Goal: Task Accomplishment & Management: Use online tool/utility

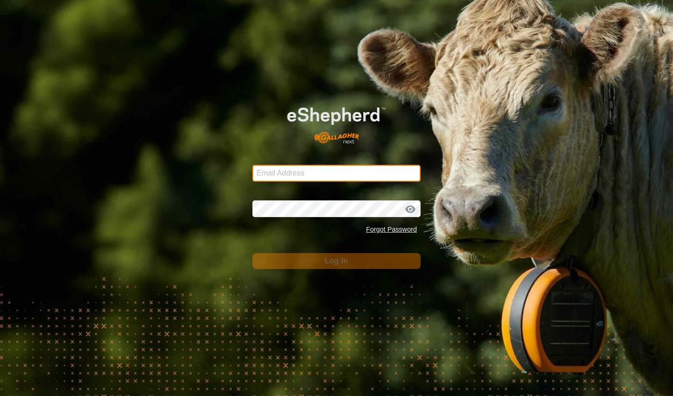
type input "[EMAIL_ADDRESS][DOMAIN_NAME]"
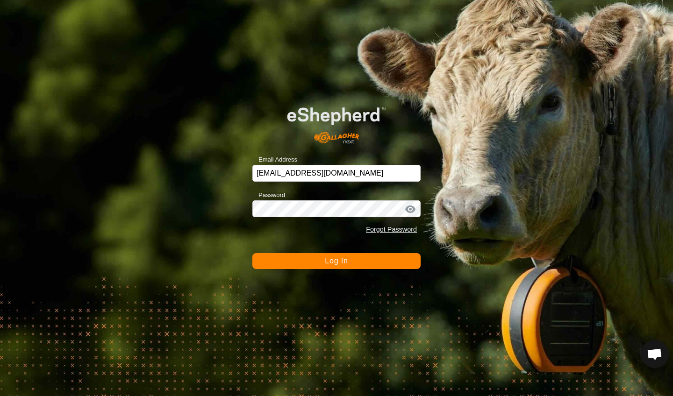
click at [317, 266] on button "Log In" at bounding box center [336, 261] width 168 height 16
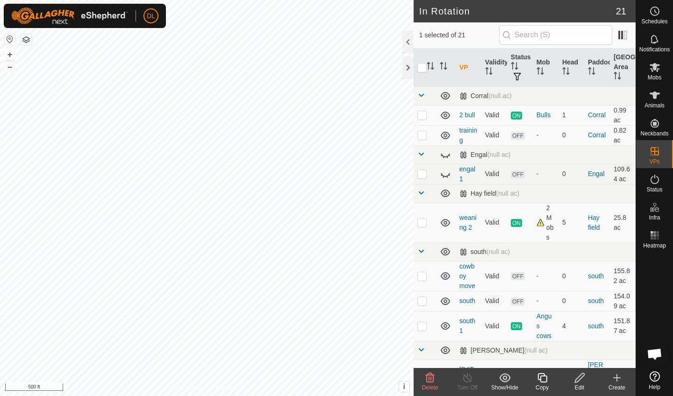
click at [431, 379] on icon at bounding box center [430, 377] width 9 height 9
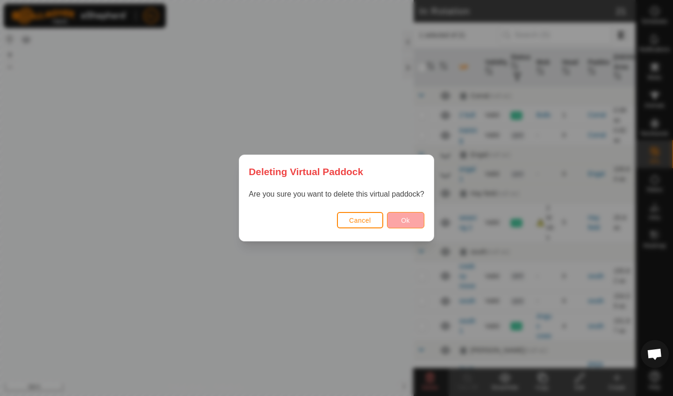
click at [401, 220] on button "Ok" at bounding box center [405, 220] width 37 height 16
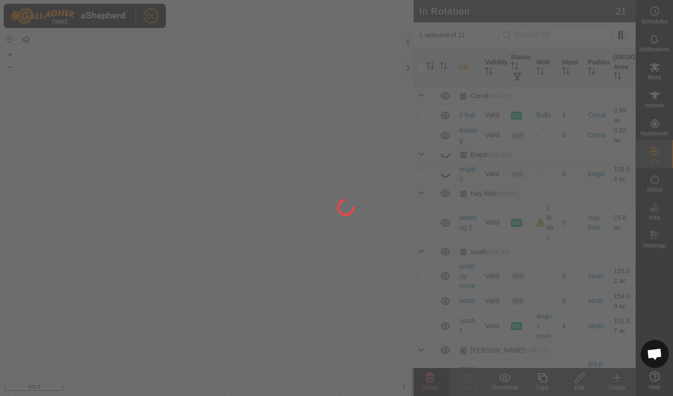
checkbox input "false"
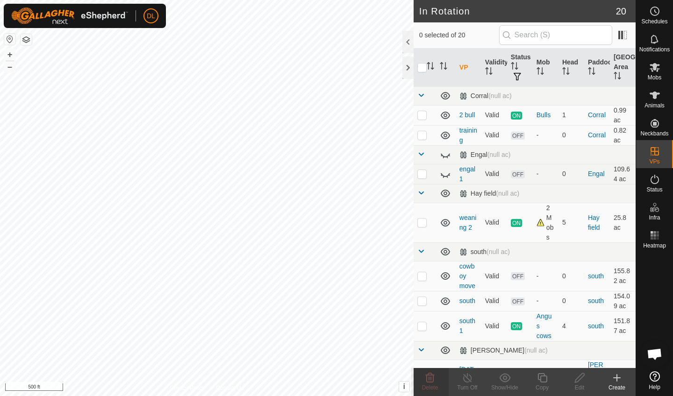
checkbox input "true"
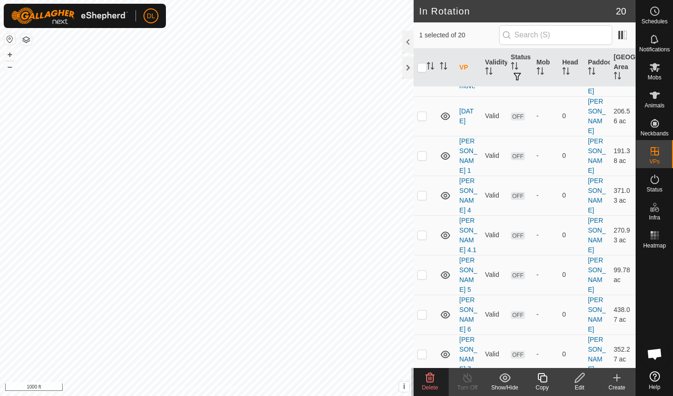
scroll to position [303, 0]
click at [579, 379] on icon at bounding box center [580, 377] width 12 height 11
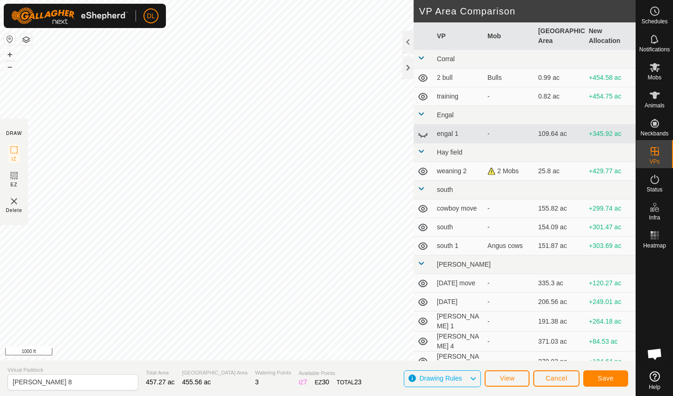
click at [603, 375] on span "Save" at bounding box center [606, 378] width 16 height 7
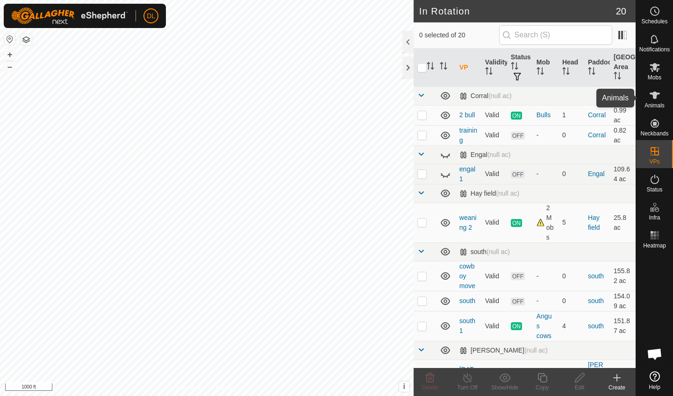
click at [648, 96] on es-animals-svg-icon at bounding box center [654, 95] width 17 height 15
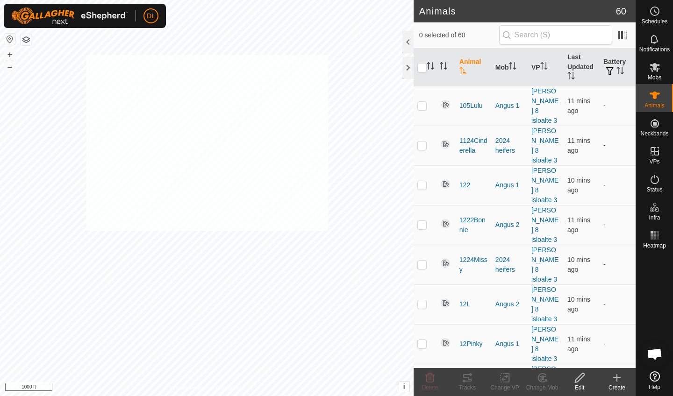
checkbox input "true"
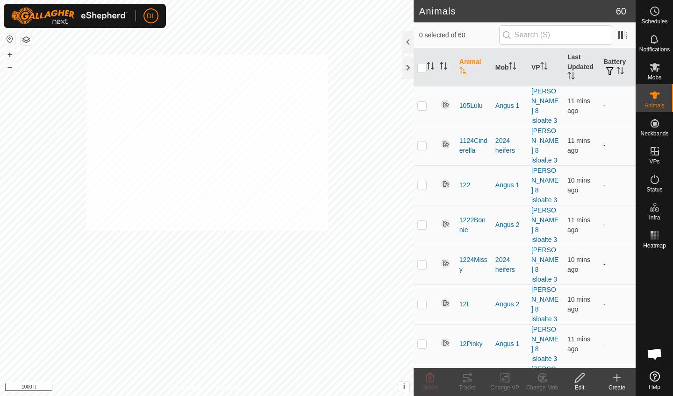
checkbox input "true"
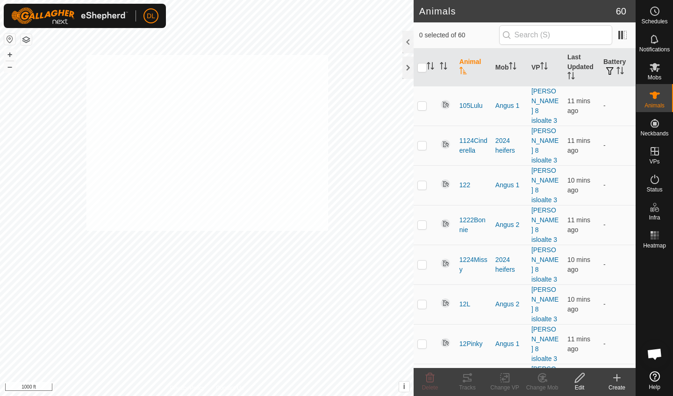
checkbox input "true"
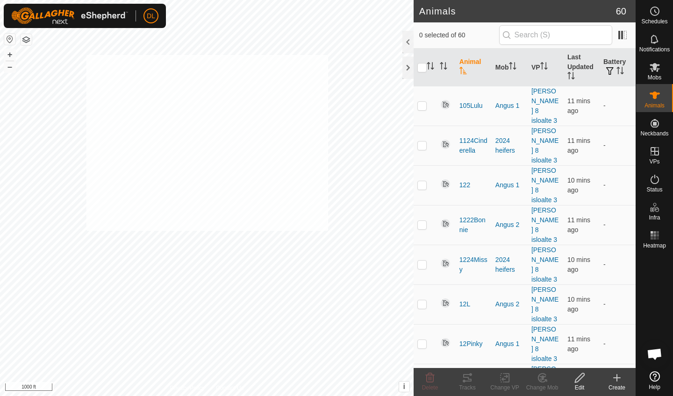
checkbox input "true"
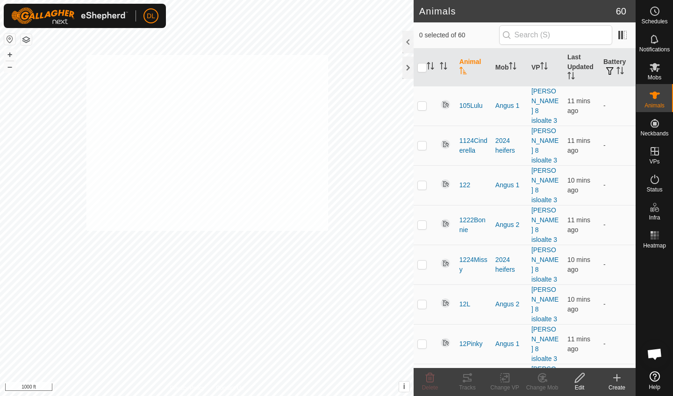
checkbox input "true"
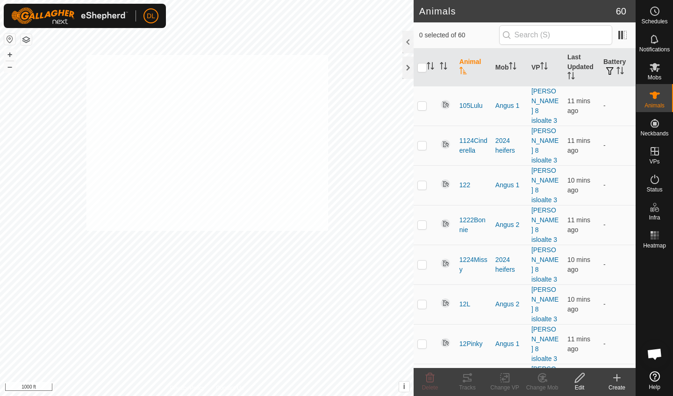
checkbox input "true"
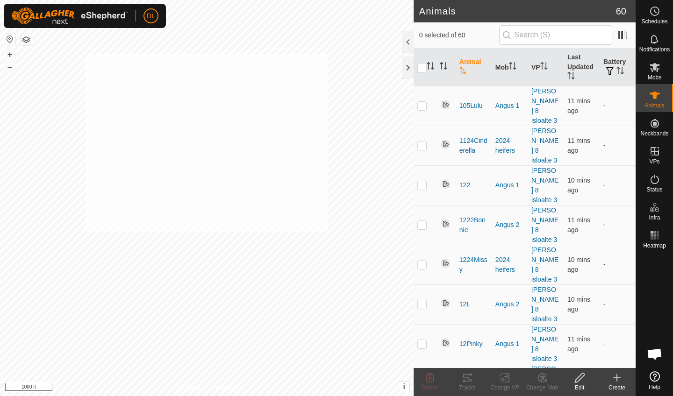
checkbox input "true"
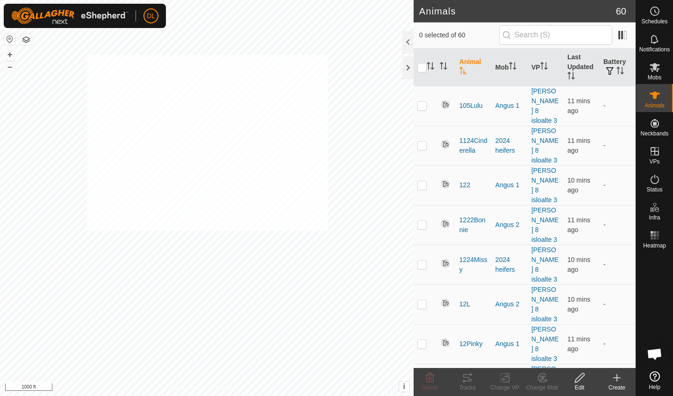
checkbox input "true"
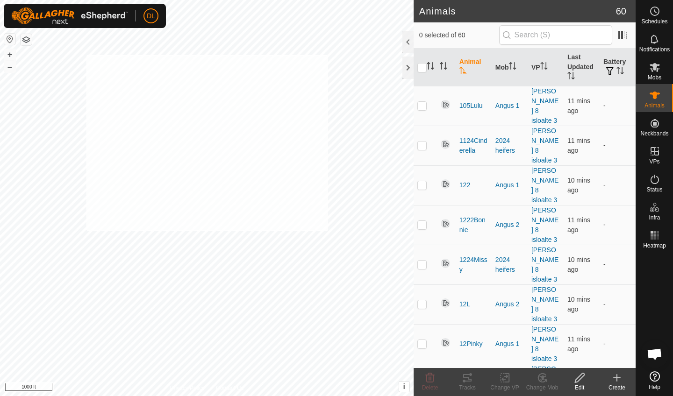
checkbox input "true"
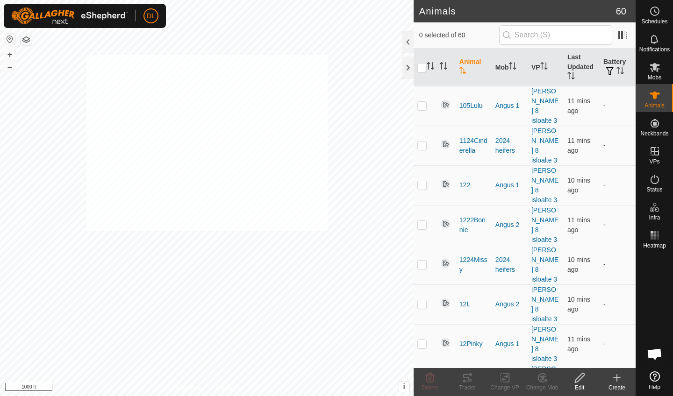
checkbox input "true"
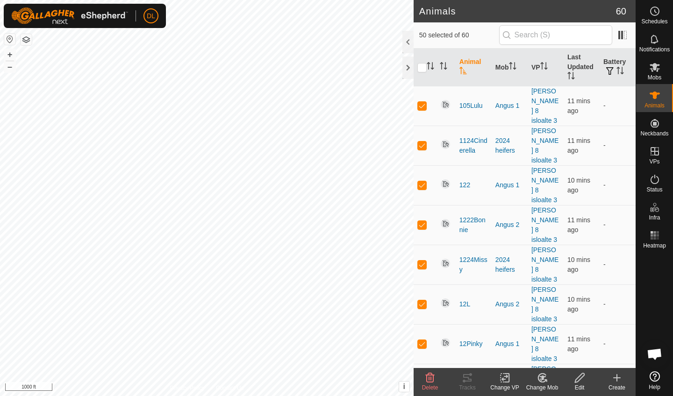
click at [506, 379] on icon at bounding box center [504, 378] width 7 height 6
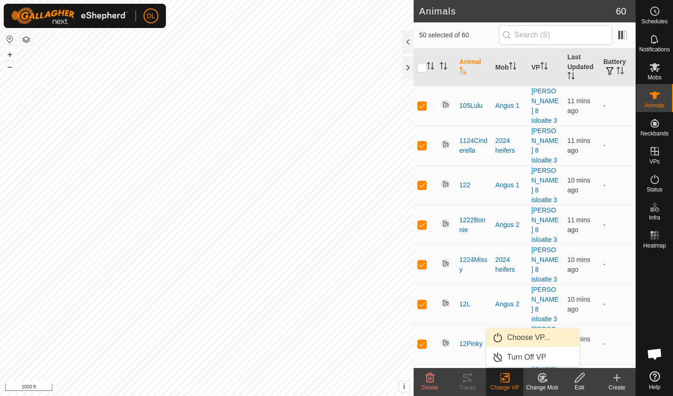
click at [521, 334] on link "Choose VP..." at bounding box center [533, 338] width 93 height 19
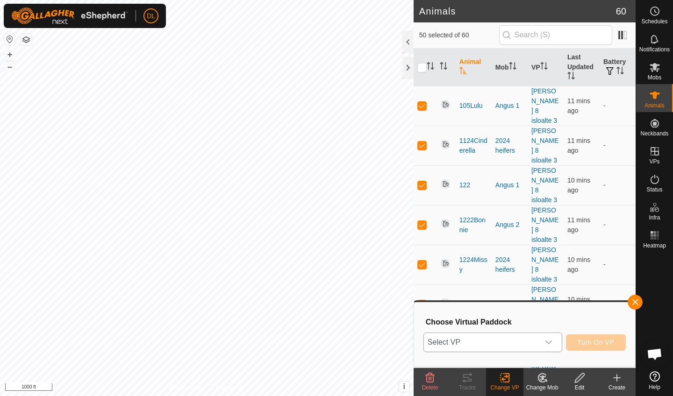
click at [518, 344] on span "Select VP" at bounding box center [481, 342] width 115 height 19
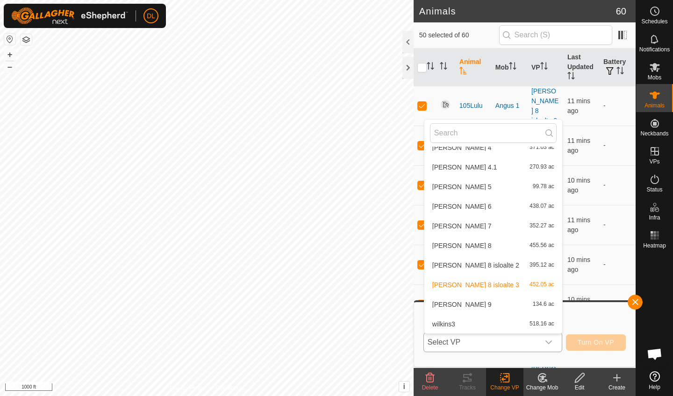
scroll to position [312, 0]
click at [449, 243] on li "[PERSON_NAME] 8 455.56 ac" at bounding box center [493, 245] width 138 height 19
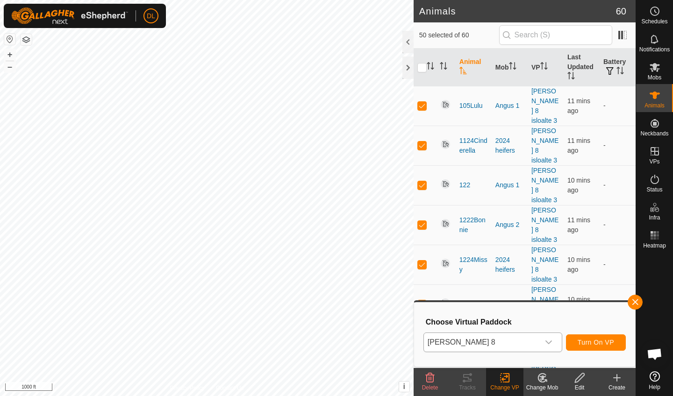
click at [590, 343] on span "Turn On VP" at bounding box center [596, 342] width 36 height 7
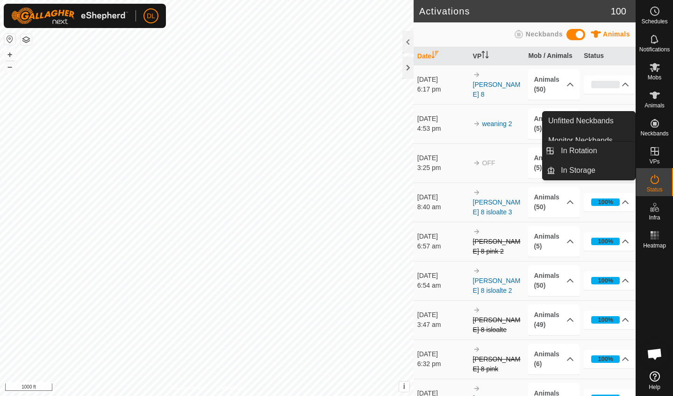
click at [656, 160] on span "VPs" at bounding box center [654, 162] width 10 height 6
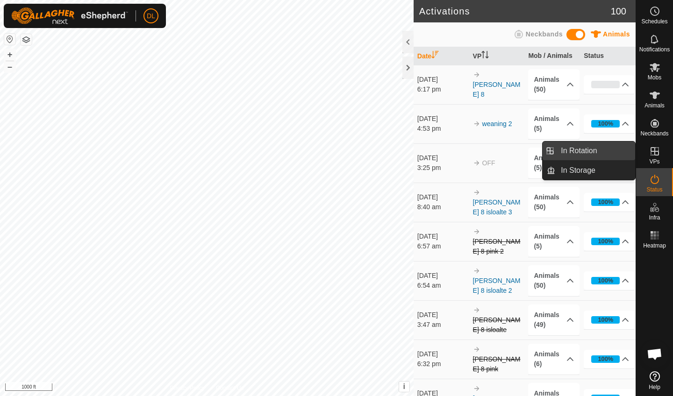
click at [577, 153] on link "In Rotation" at bounding box center [595, 151] width 80 height 19
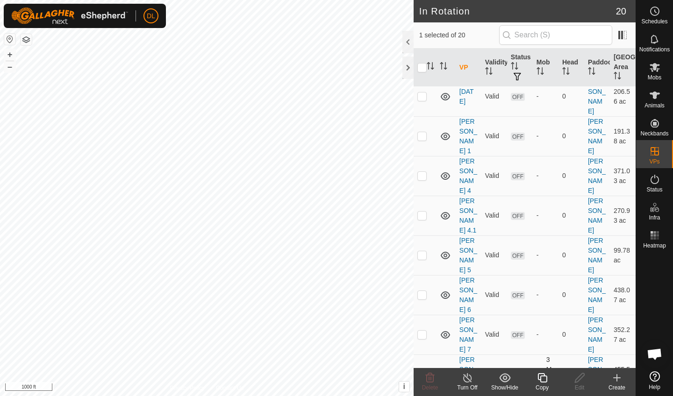
scroll to position [322, 0]
checkbox input "true"
click at [423, 371] on p-checkbox at bounding box center [421, 374] width 9 height 7
checkbox input "false"
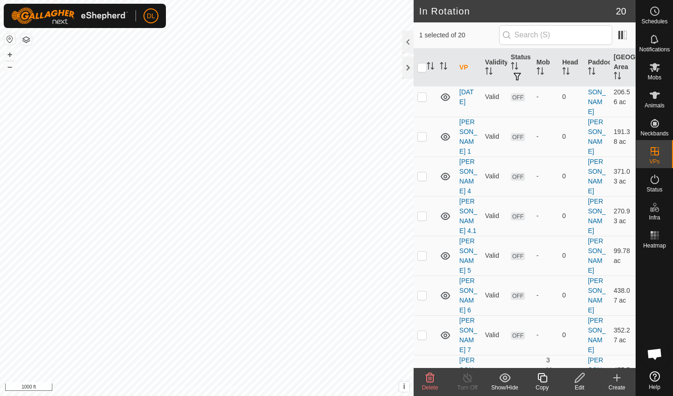
click at [428, 378] on icon at bounding box center [429, 377] width 11 height 11
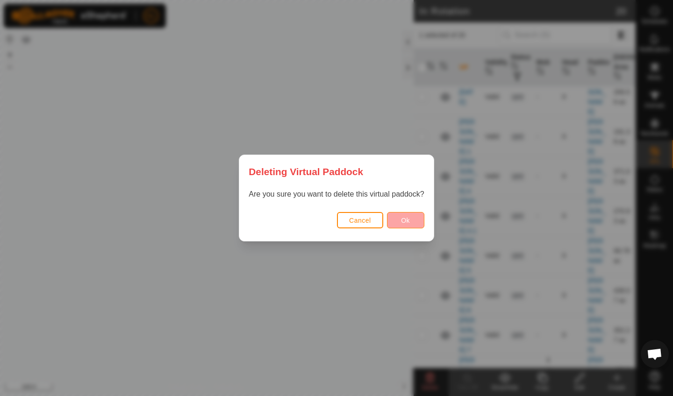
click at [409, 220] on span "Ok" at bounding box center [405, 220] width 9 height 7
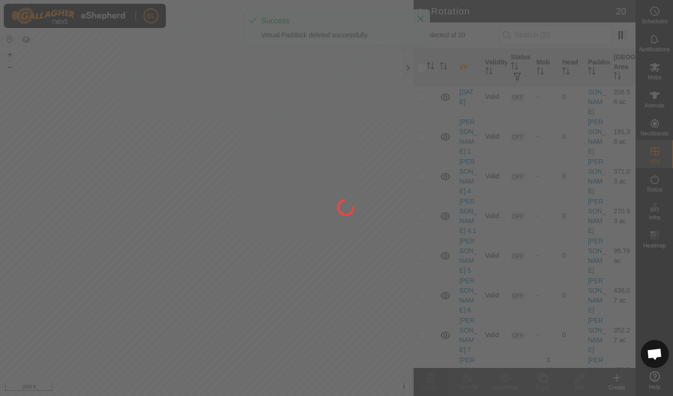
checkbox input "false"
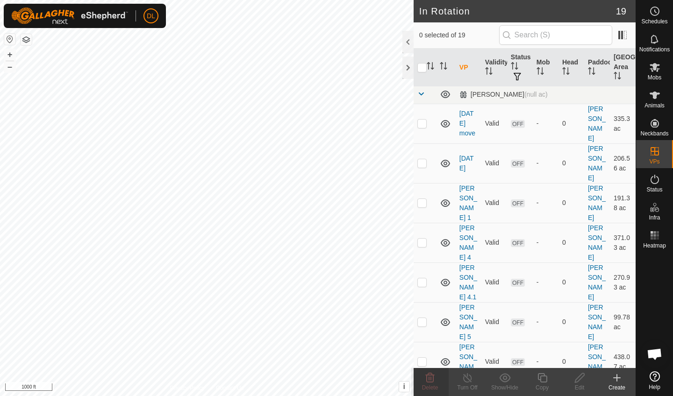
scroll to position [247, 0]
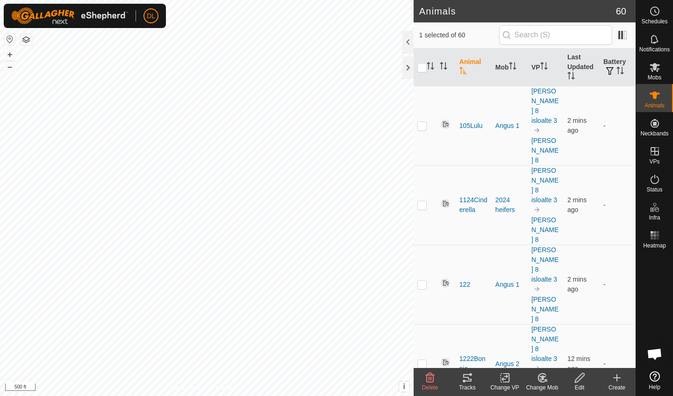
click at [463, 379] on icon at bounding box center [467, 377] width 11 height 11
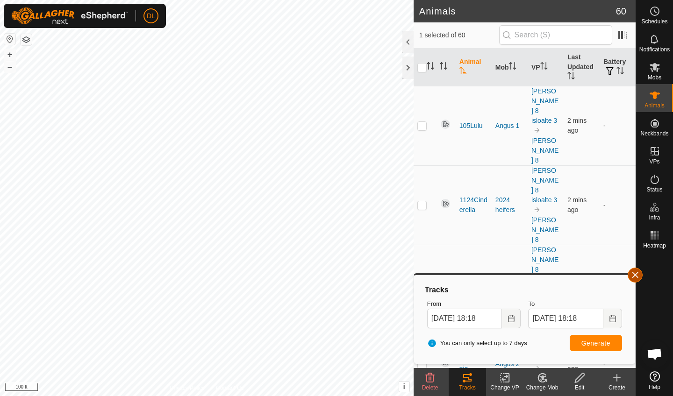
click at [634, 274] on button "button" at bounding box center [635, 275] width 15 height 15
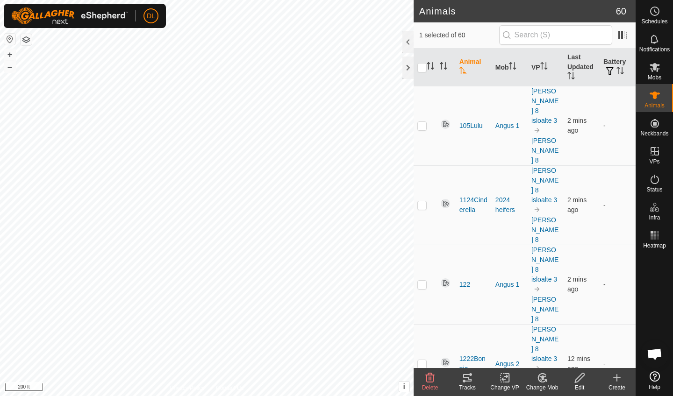
checkbox input "false"
click at [465, 378] on icon at bounding box center [467, 377] width 8 height 7
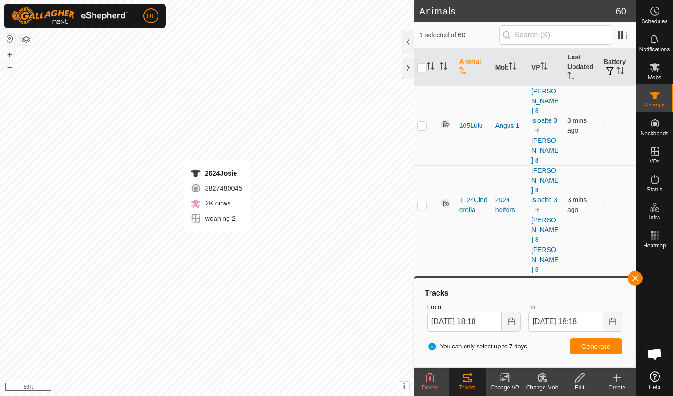
checkbox input "false"
click at [598, 348] on span "Generate" at bounding box center [595, 346] width 29 height 7
click at [635, 278] on button "button" at bounding box center [635, 278] width 15 height 15
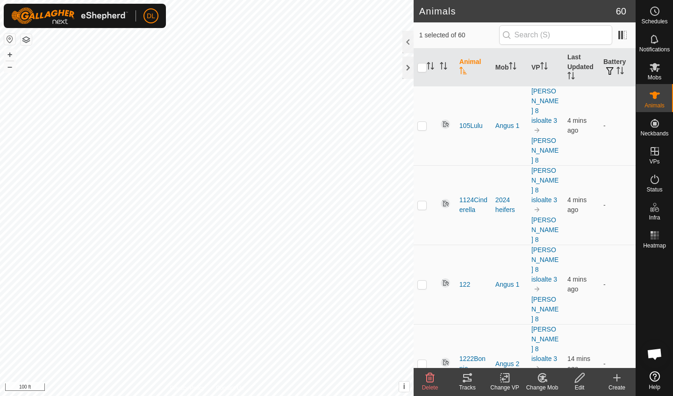
checkbox input "false"
